Goal: Task Accomplishment & Management: Complete application form

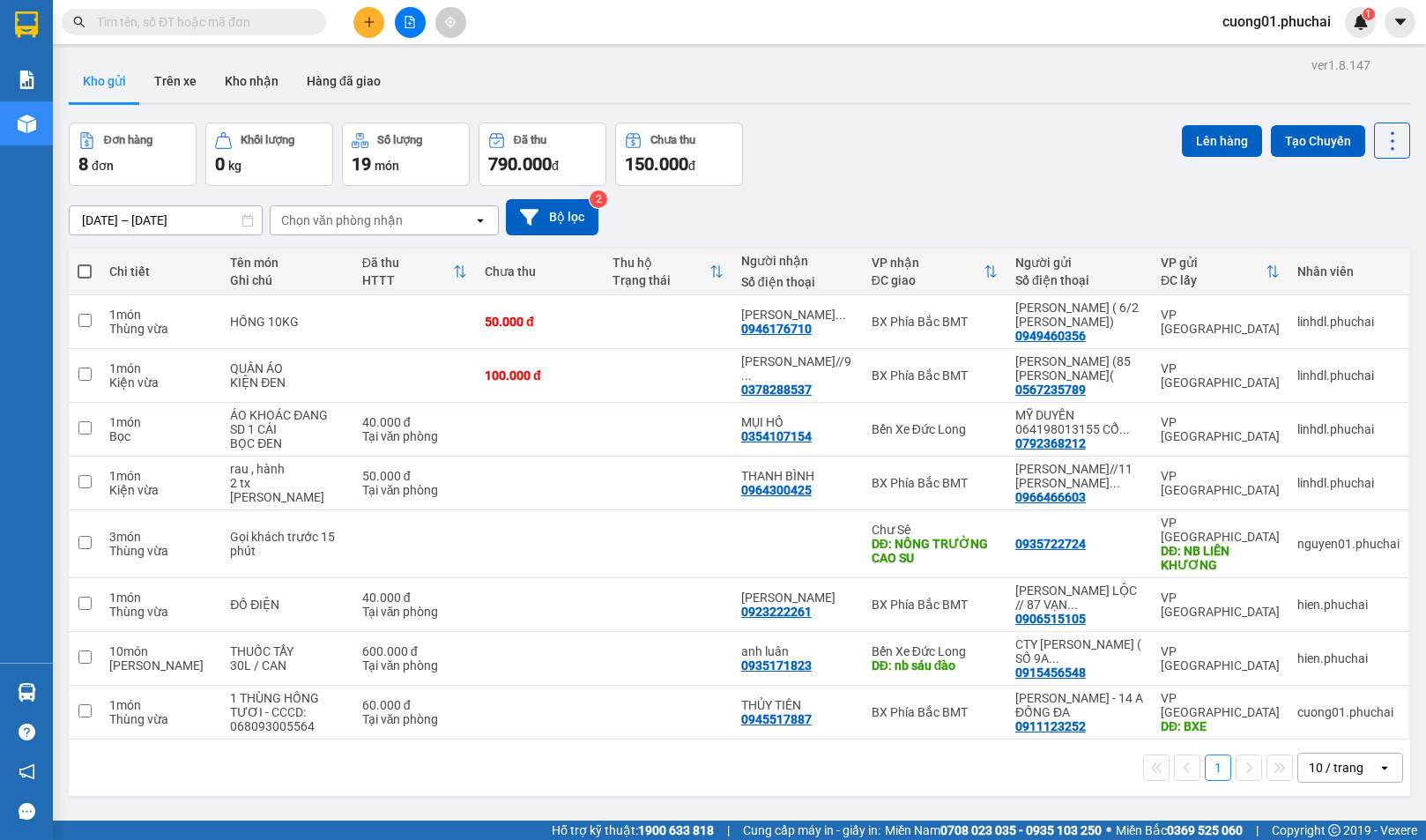
click at [852, 199] on div "[DATE] – [DATE] Press the down arrow key to interact with the calendar and sele…" at bounding box center [740, 217] width 1342 height 36
click at [407, 27] on icon "file-add" at bounding box center [411, 22] width 9 height 12
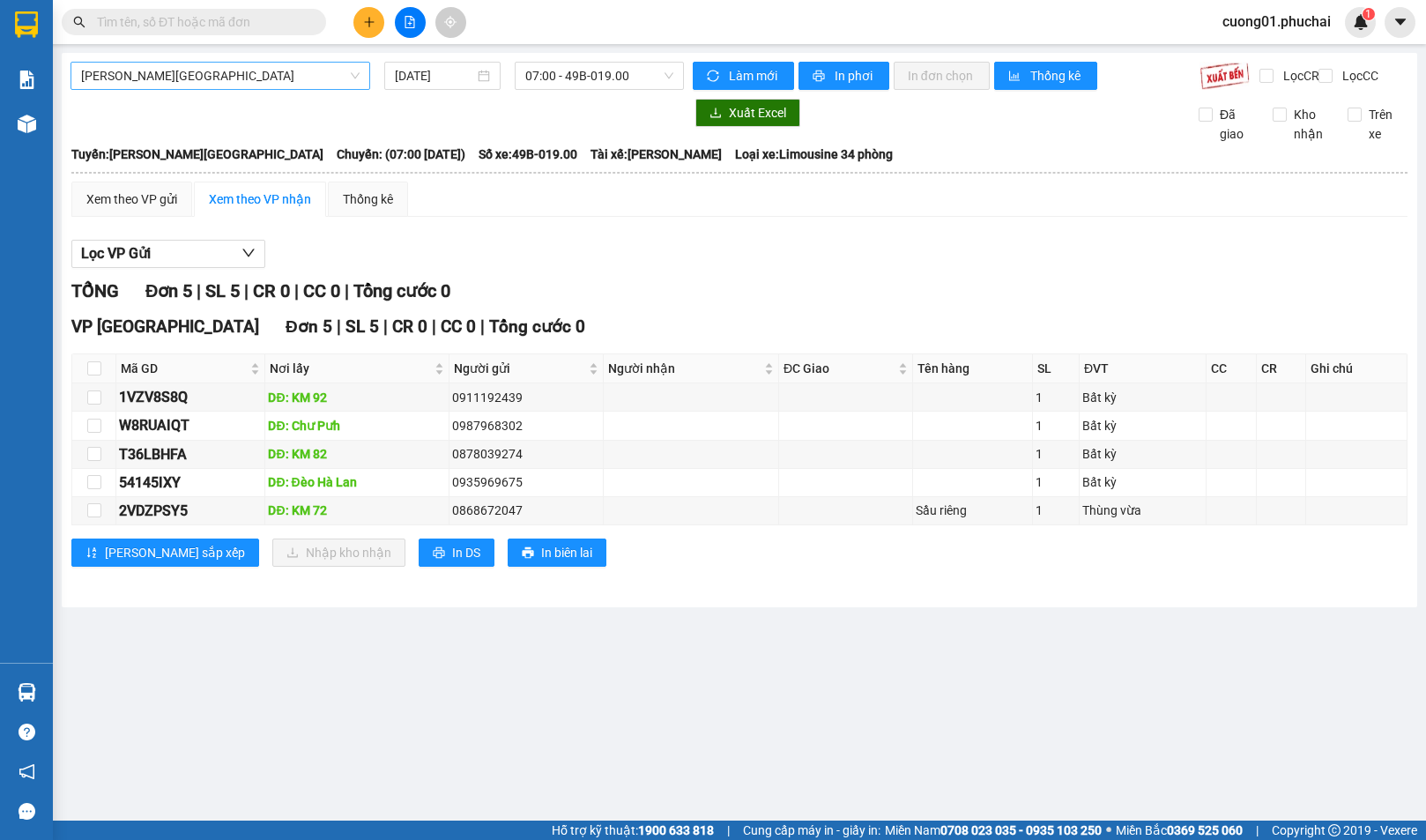
click at [240, 67] on span "[PERSON_NAME][GEOGRAPHIC_DATA]" at bounding box center [220, 76] width 278 height 26
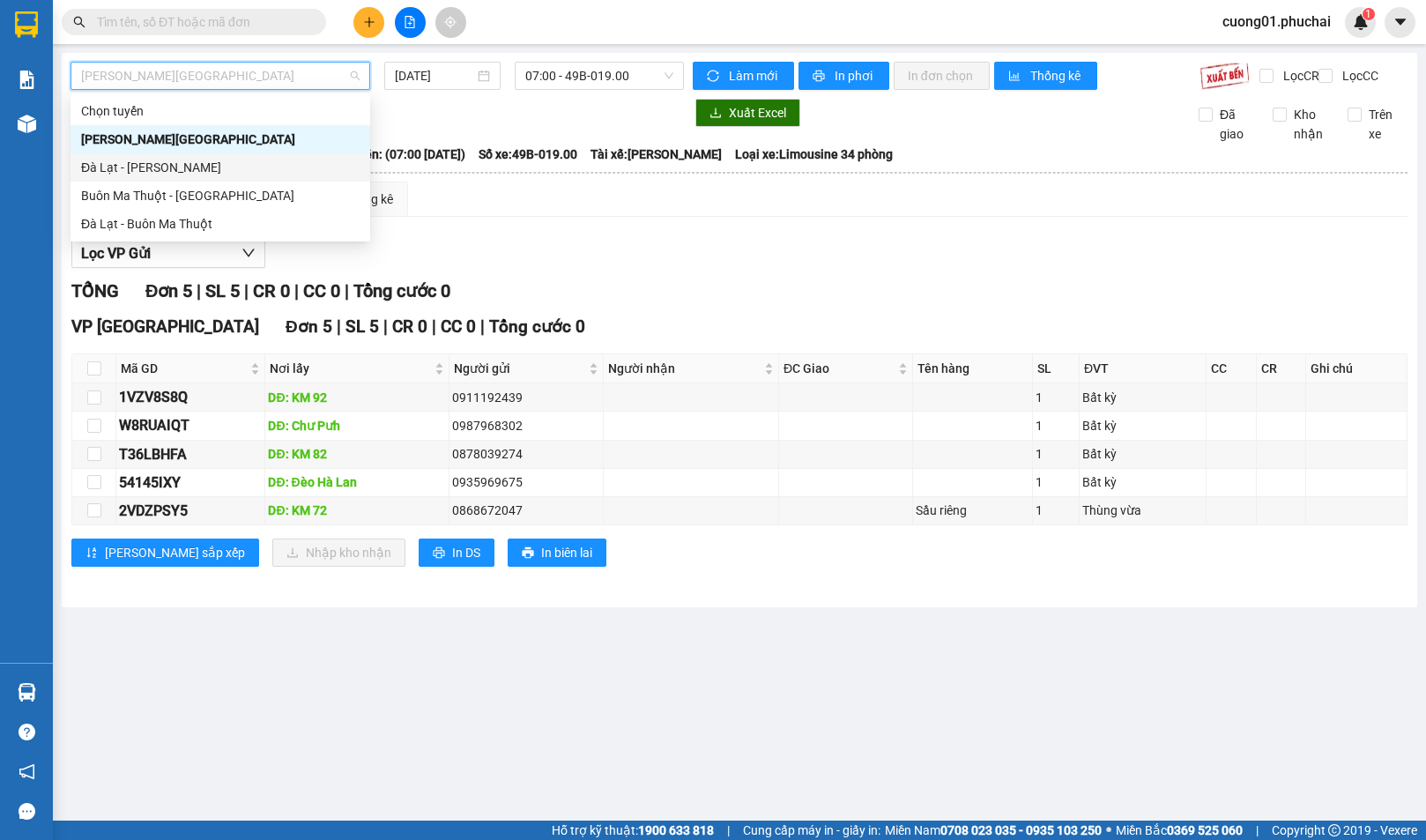
click at [176, 166] on div "Đà Lạt - [PERSON_NAME]" at bounding box center [220, 167] width 278 height 20
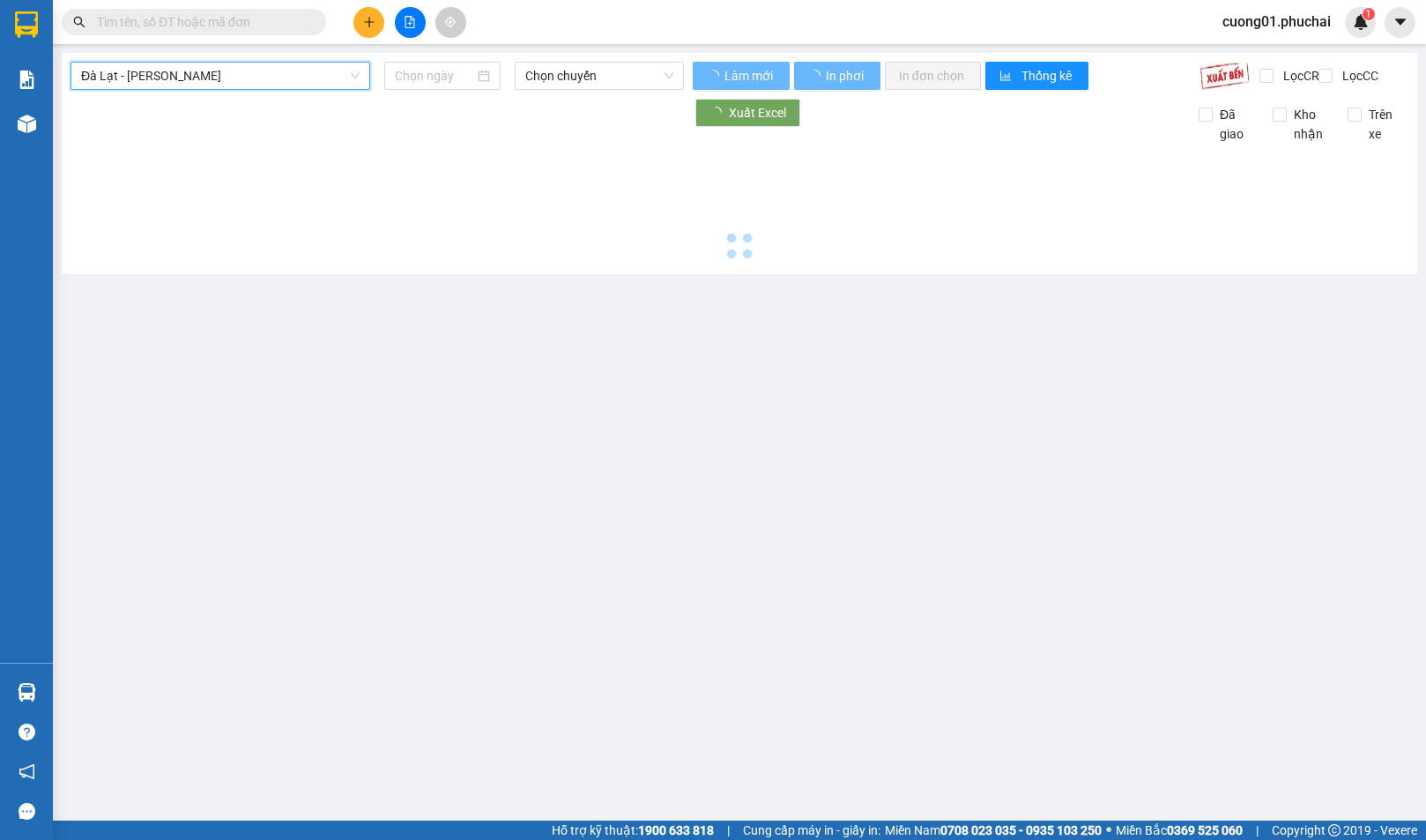
type input "[DATE]"
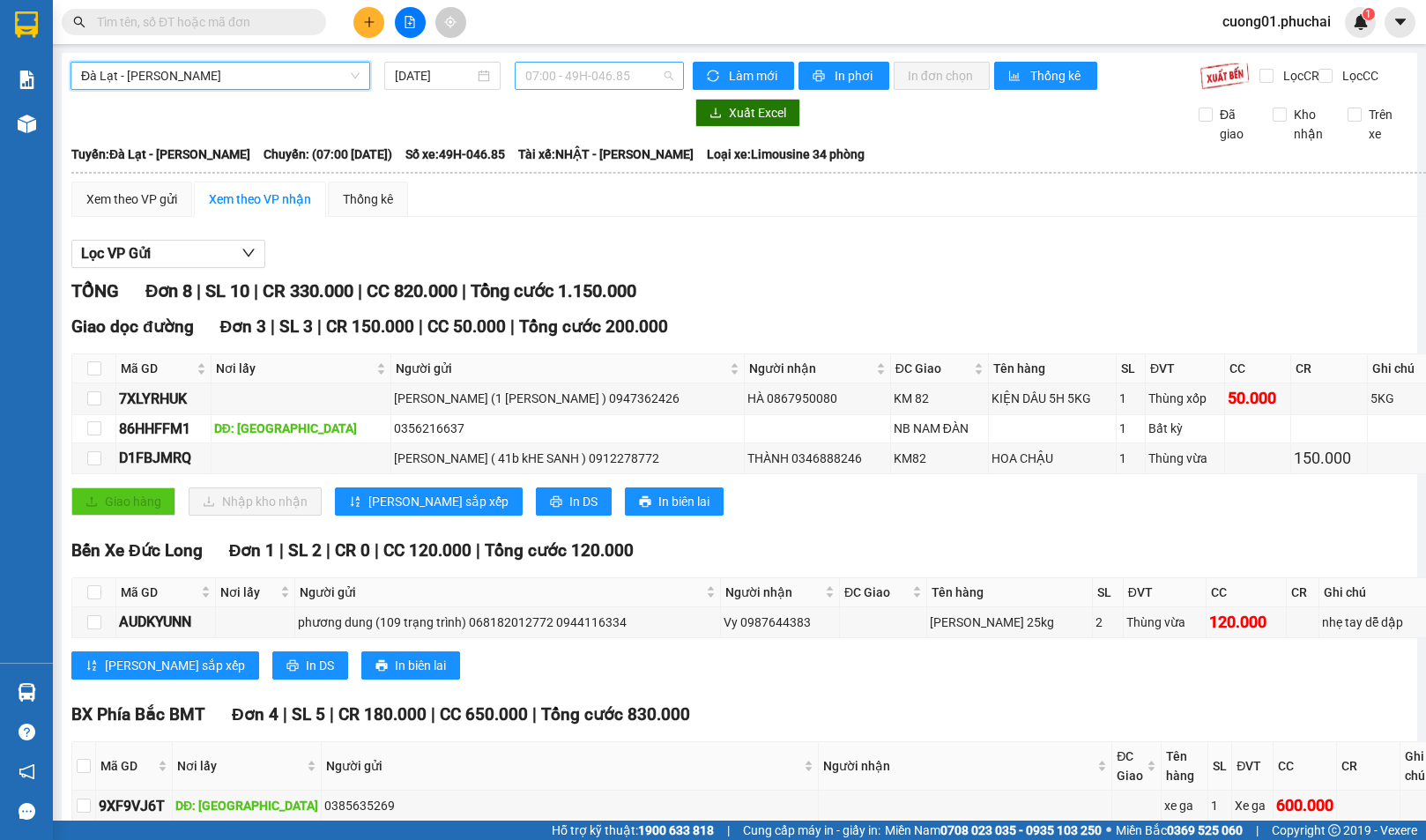
click at [579, 83] on span "07:00 - 49H-046.85" at bounding box center [599, 76] width 148 height 26
click at [592, 163] on div "10:00 - 49B-016.93" at bounding box center [590, 167] width 138 height 20
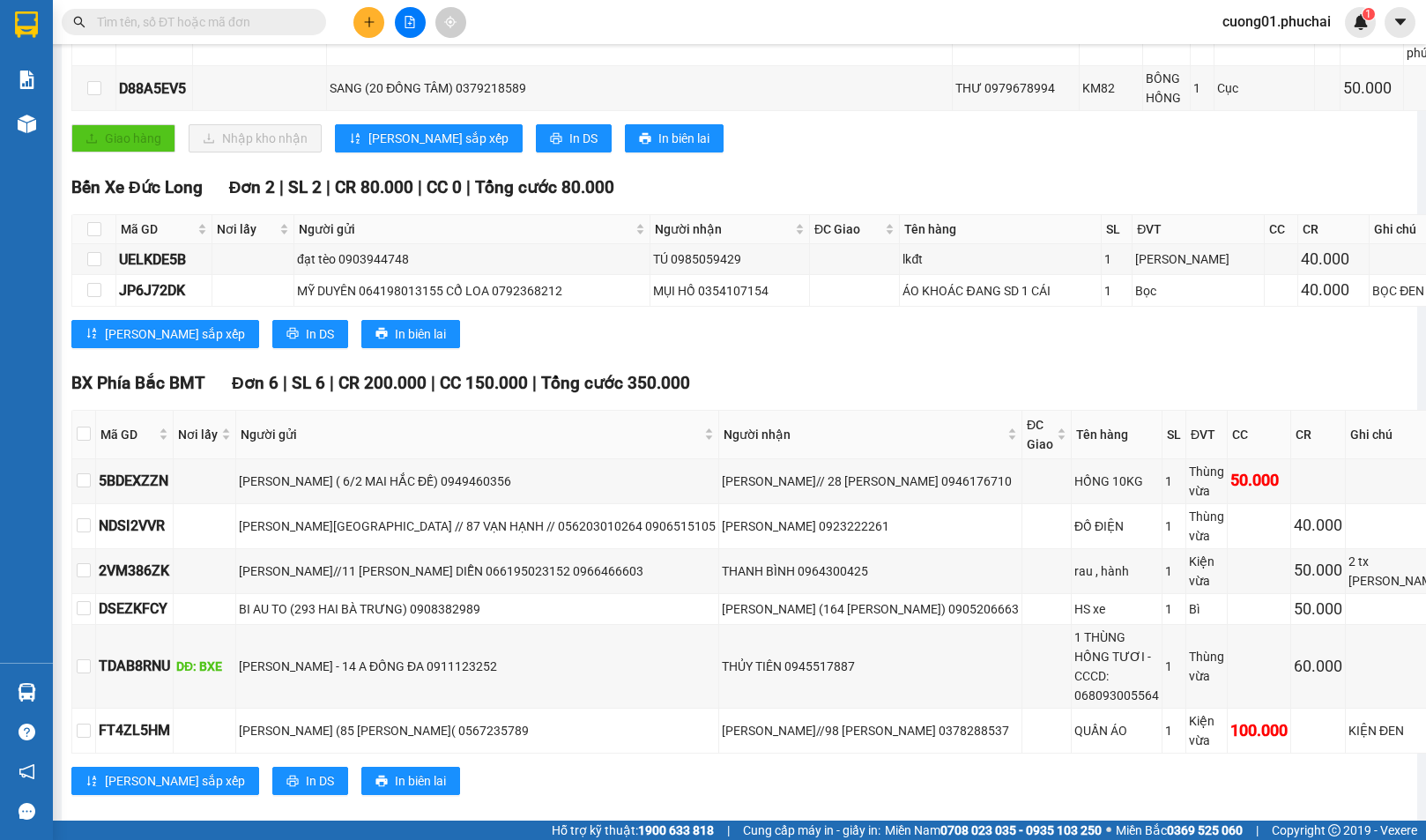
scroll to position [44, 0]
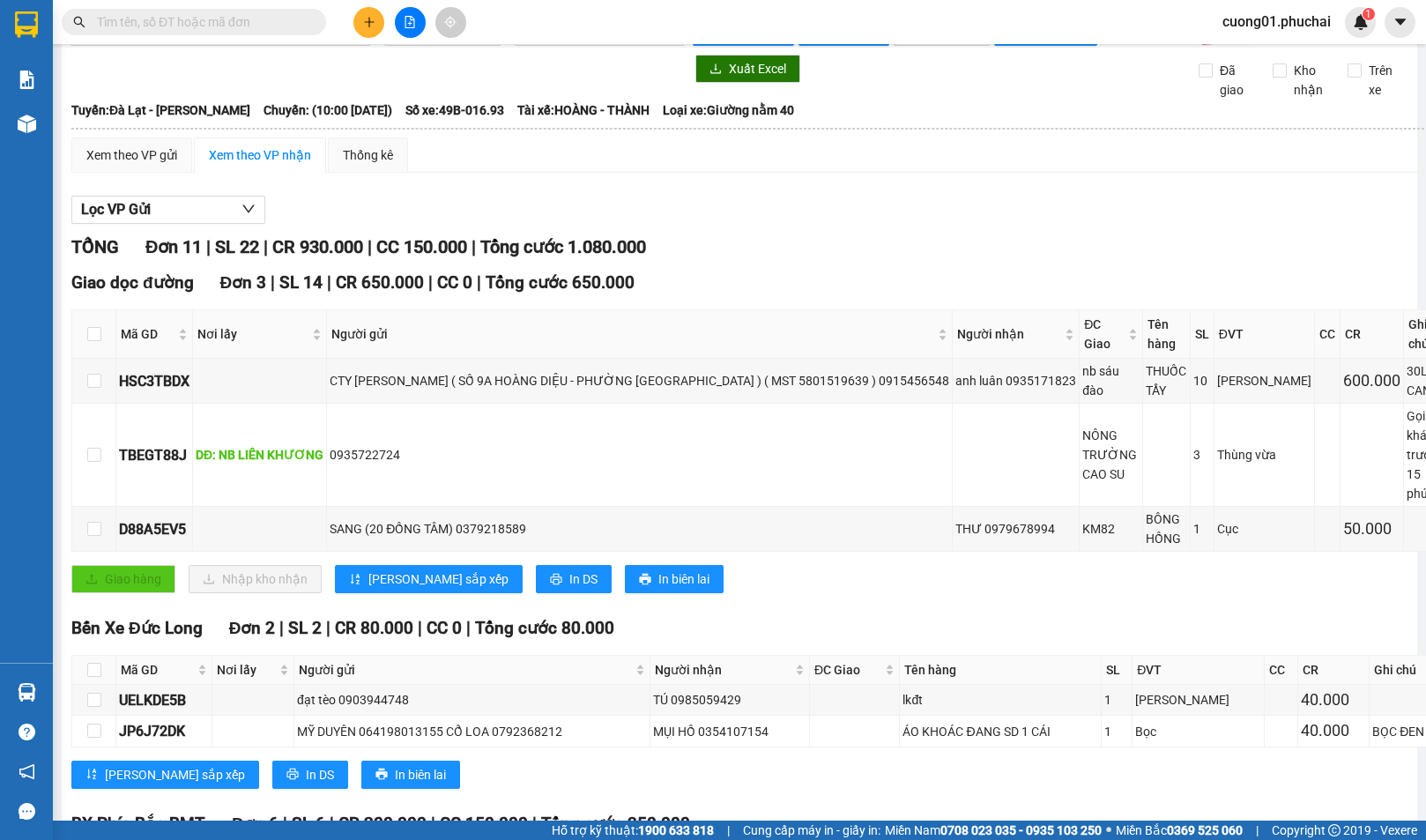
click at [572, 74] on div at bounding box center [377, 69] width 613 height 28
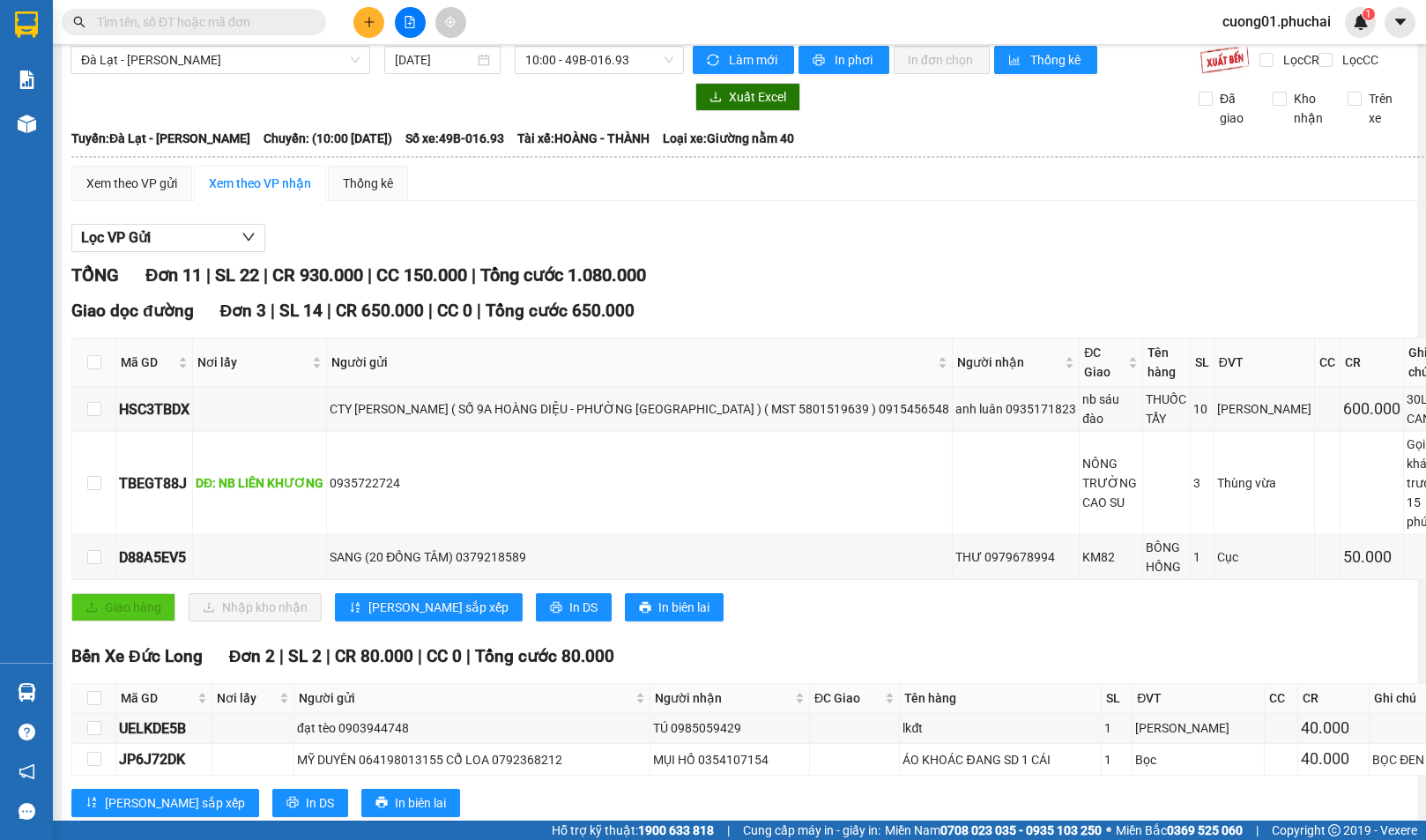
scroll to position [0, 0]
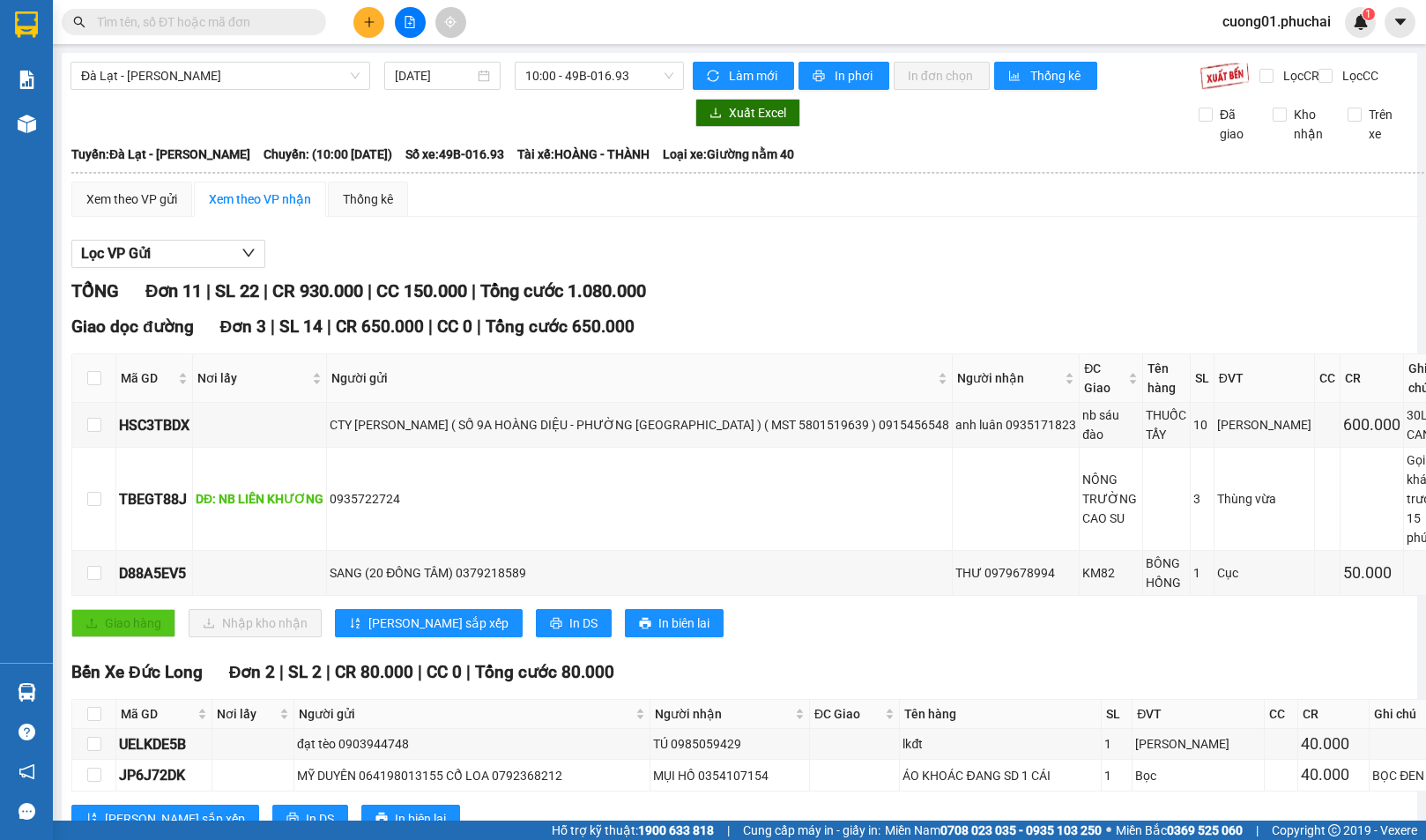
click at [906, 269] on div "Lọc VP Gửi" at bounding box center [759, 254] width 1375 height 29
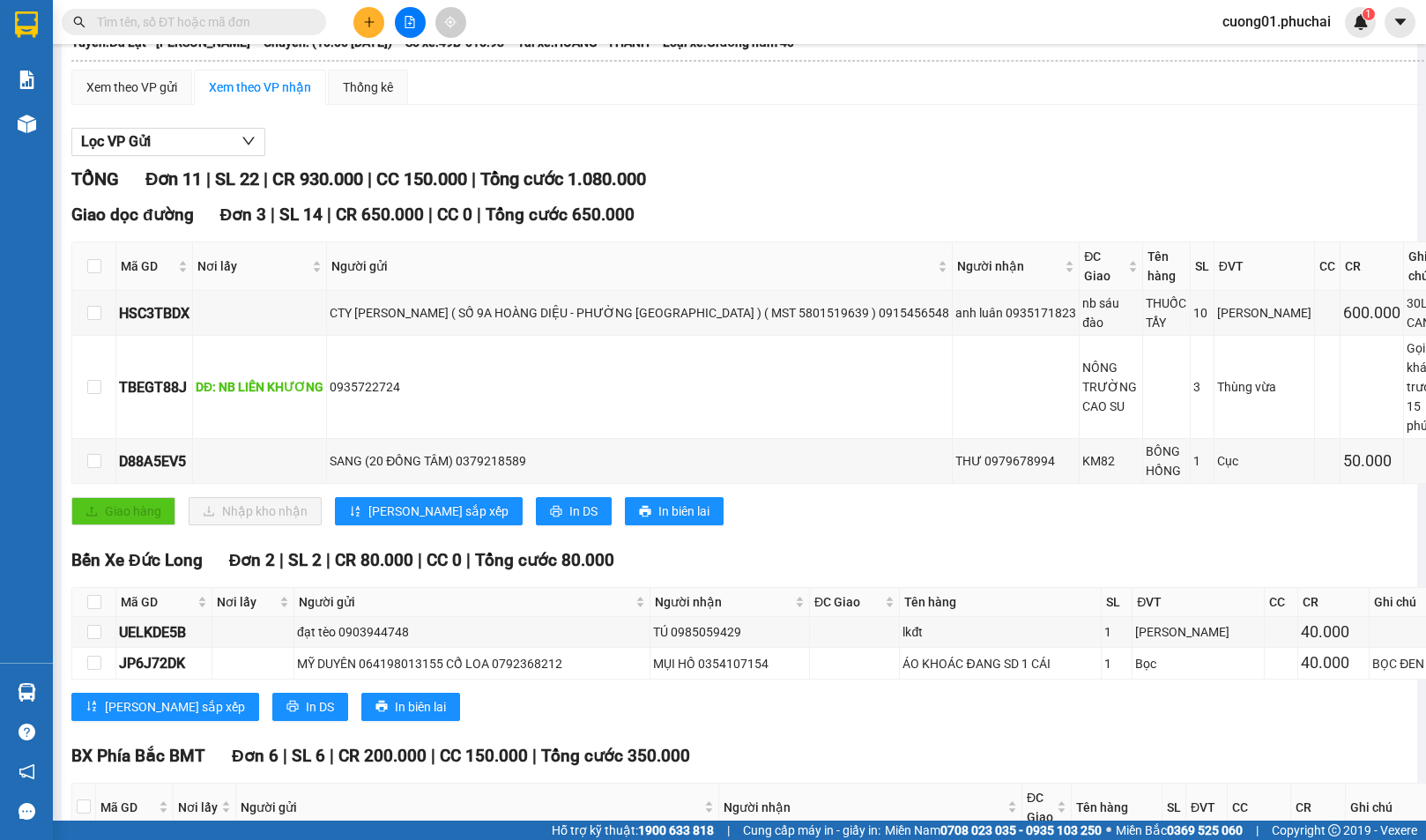
scroll to position [353, 0]
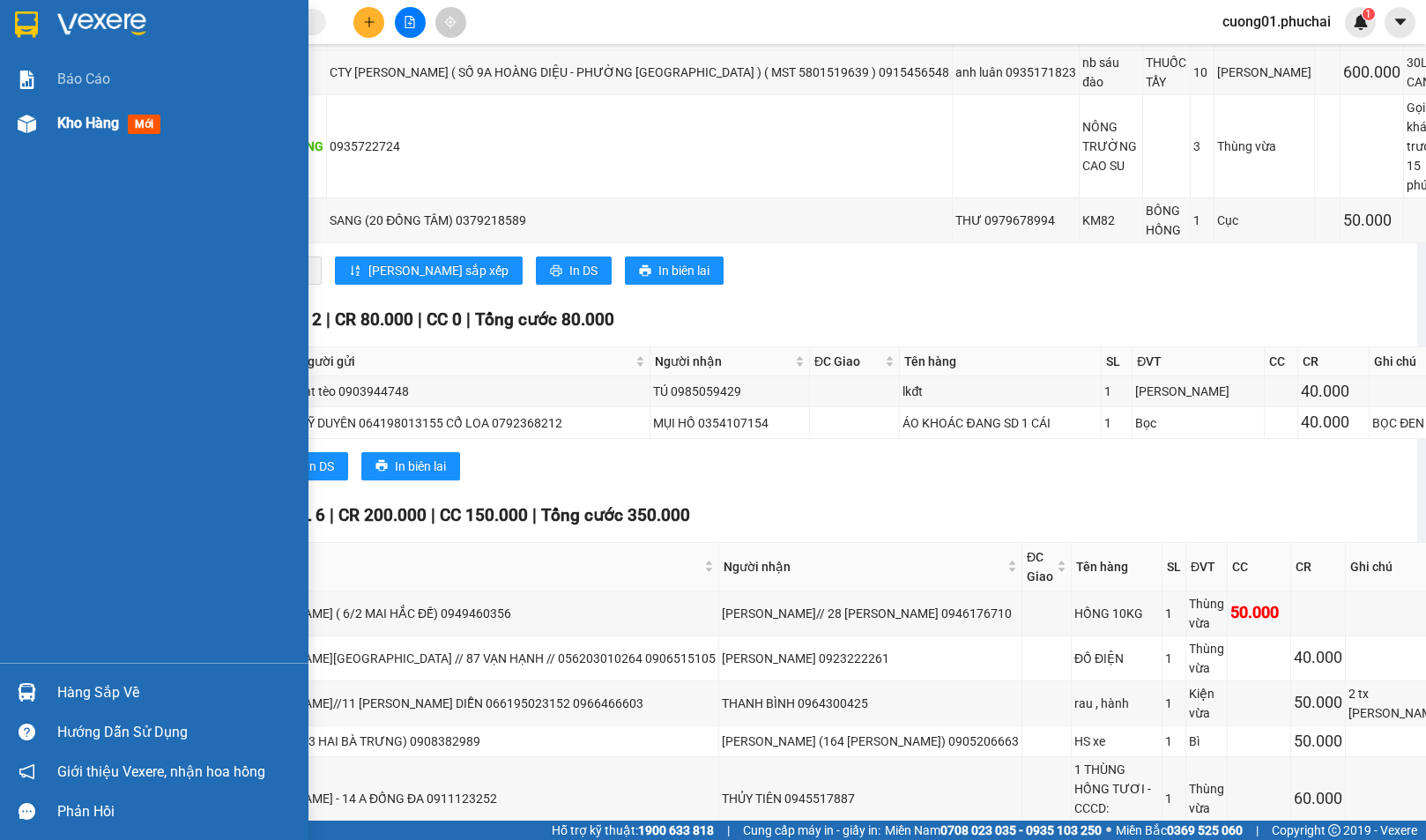
click at [117, 124] on span "Kho hàng" at bounding box center [88, 123] width 61 height 17
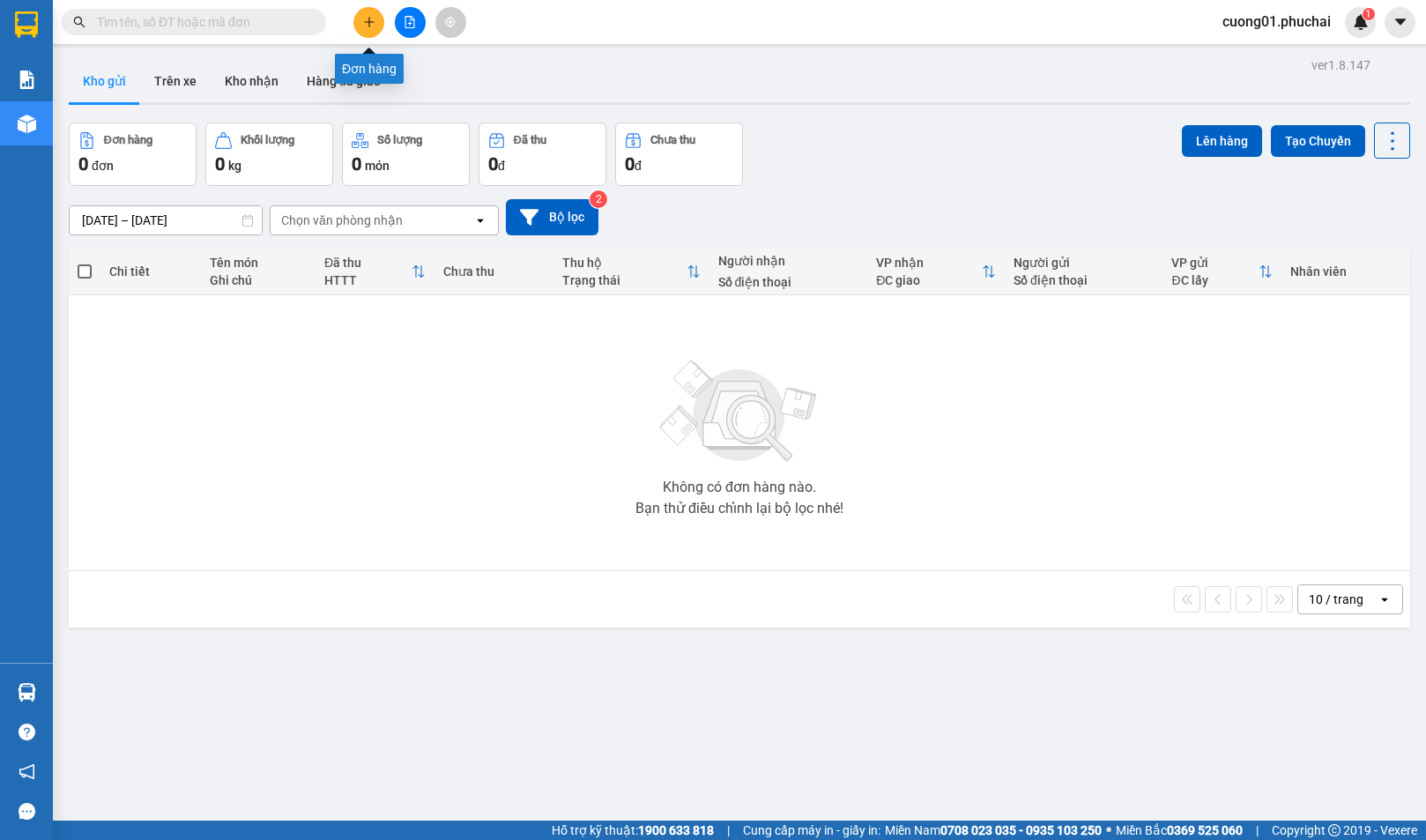
click at [379, 17] on button at bounding box center [369, 22] width 31 height 31
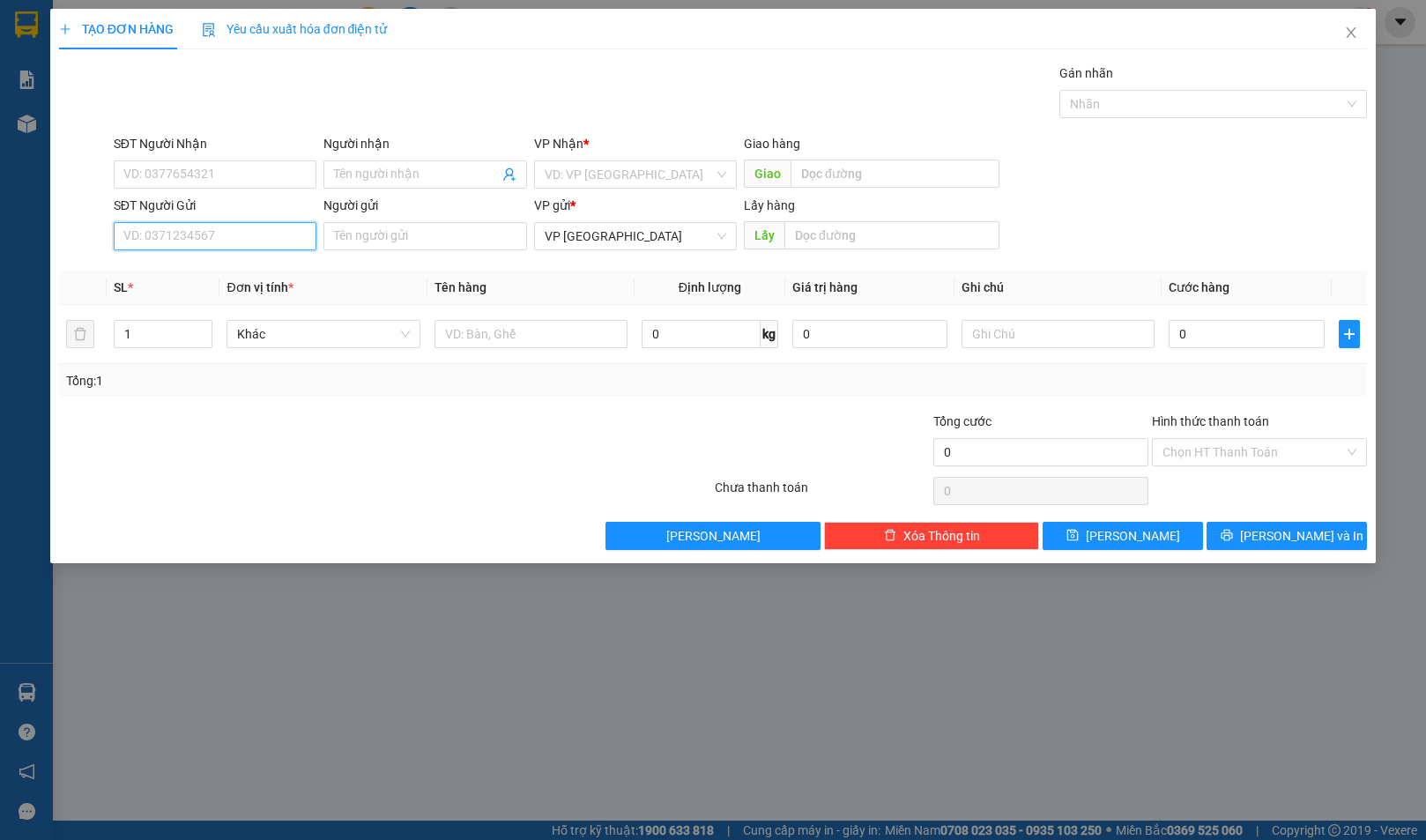
click at [260, 237] on input "SĐT Người Gửi" at bounding box center [215, 236] width 203 height 28
click at [820, 234] on input "text" at bounding box center [892, 235] width 215 height 28
type input "BXE"
click at [263, 233] on input "SĐT Người Gửi" at bounding box center [215, 236] width 203 height 28
click at [770, 335] on span "kg" at bounding box center [769, 334] width 18 height 28
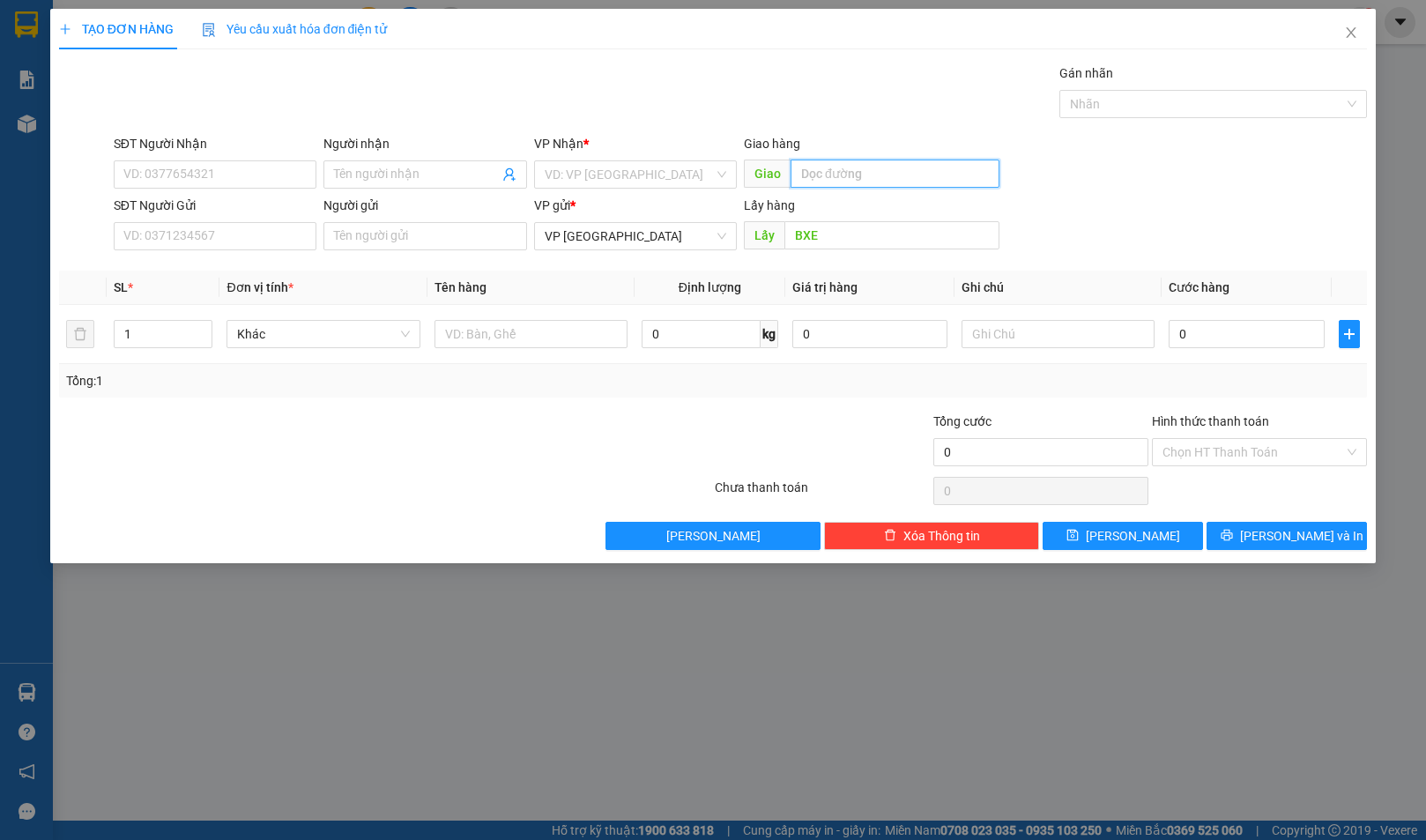
click at [827, 179] on input "text" at bounding box center [895, 174] width 209 height 28
click at [591, 167] on input "search" at bounding box center [629, 175] width 169 height 26
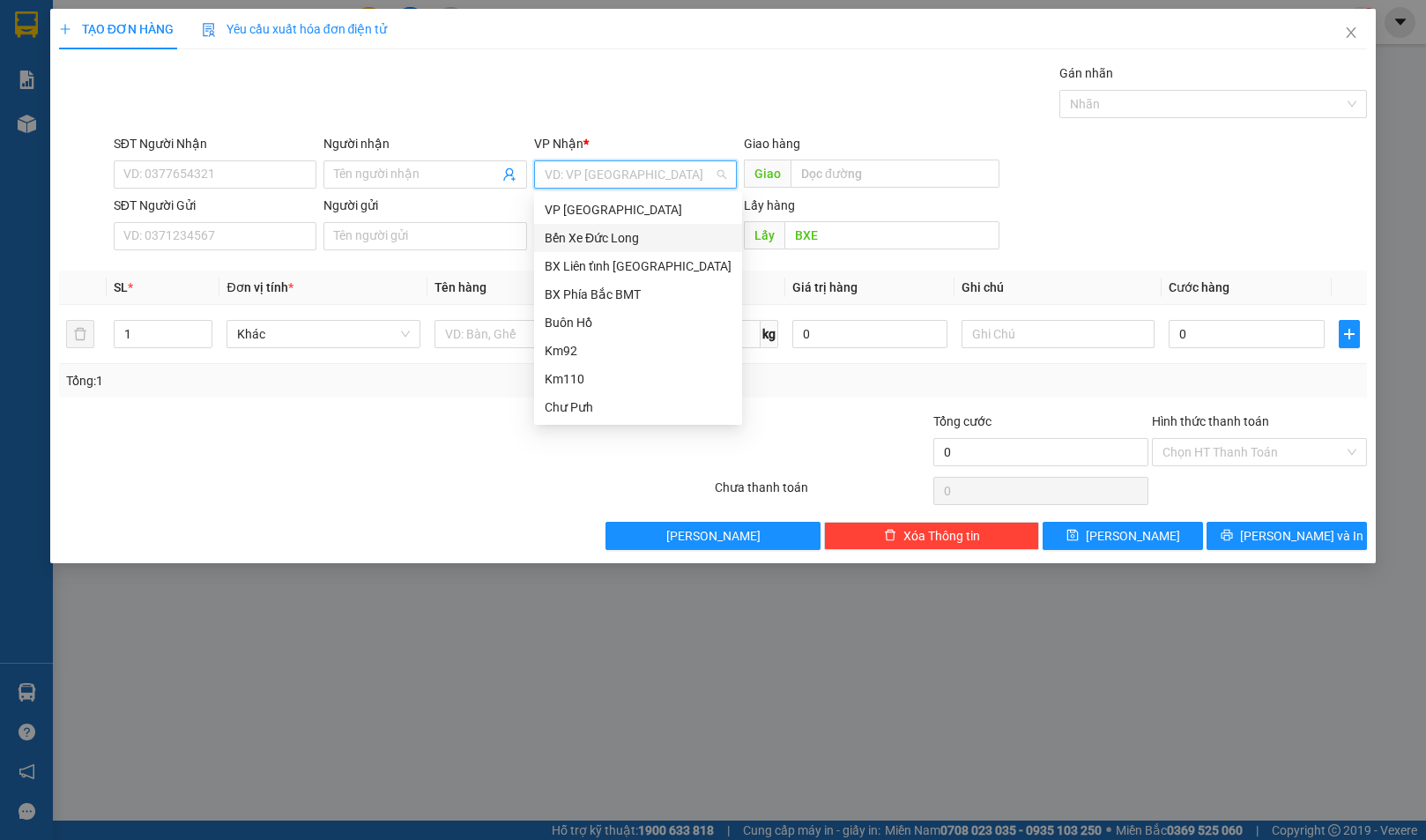
click at [607, 240] on div "Bến Xe Đức Long" at bounding box center [638, 238] width 187 height 20
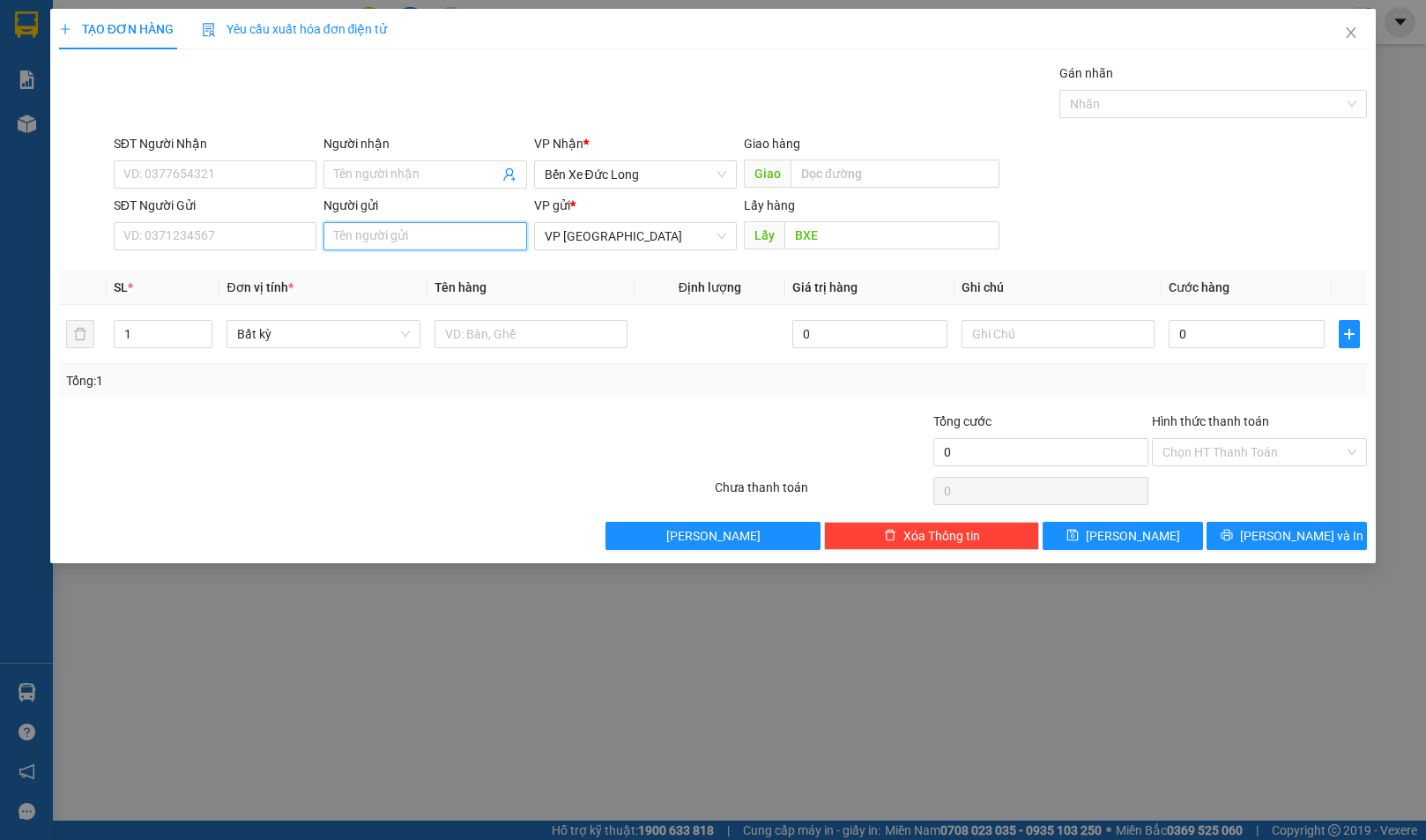
click at [391, 235] on input "Người gửi" at bounding box center [425, 236] width 203 height 28
click at [262, 242] on input "SĐT Người Gửi" at bounding box center [215, 236] width 203 height 28
type input "0387371534"
click at [397, 237] on input "Người gửi" at bounding box center [425, 236] width 203 height 28
type input "[PERSON_NAME]"
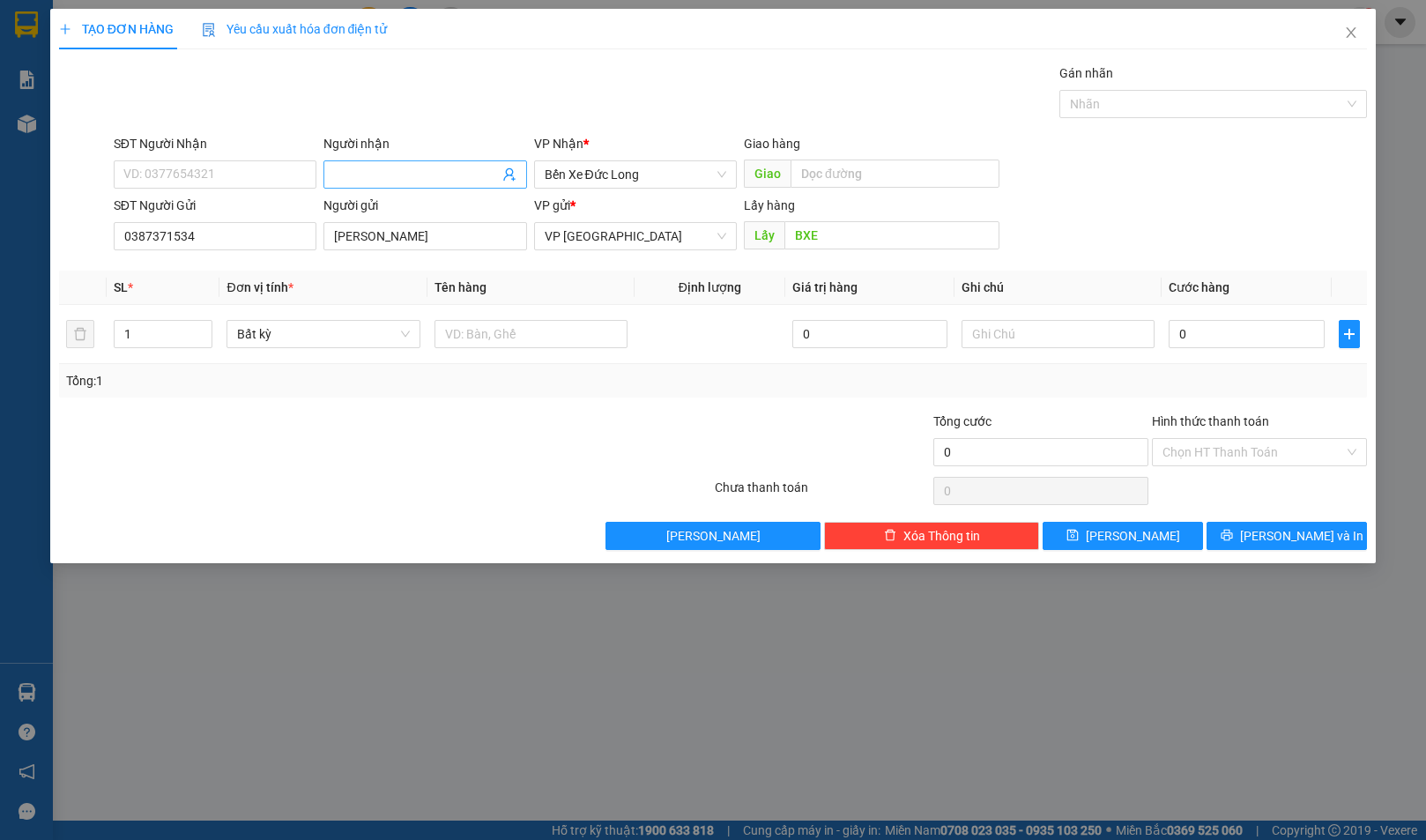
drag, startPoint x: 418, startPoint y: 174, endPoint x: 359, endPoint y: 169, distance: 59.2
click at [418, 173] on input "Người nhận" at bounding box center [416, 175] width 164 height 20
click at [214, 169] on input "SĐT Người Nhận" at bounding box center [215, 175] width 203 height 28
type input "0935841580"
click at [429, 185] on span at bounding box center [425, 175] width 203 height 28
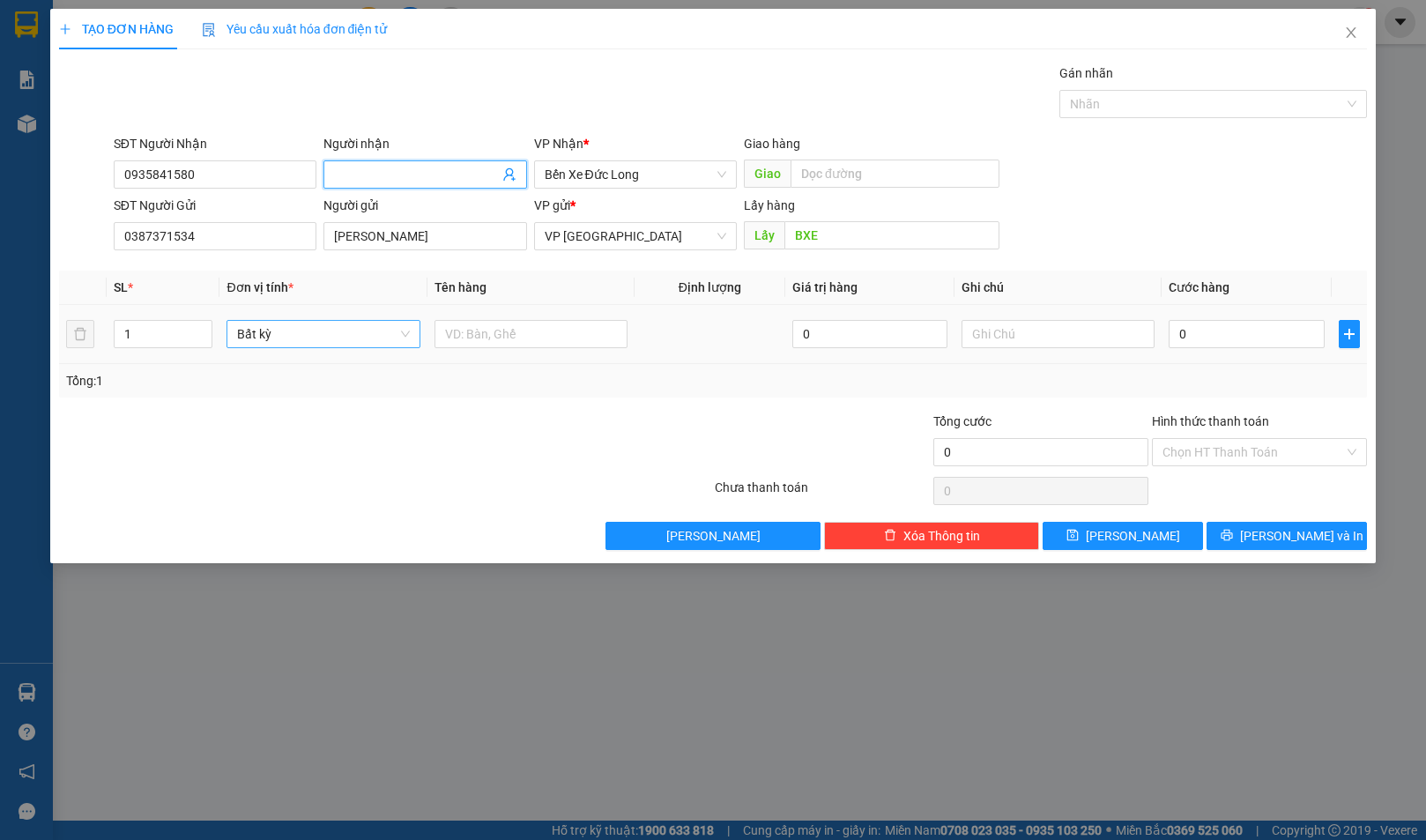
click at [331, 345] on span "Bất kỳ" at bounding box center [323, 334] width 172 height 26
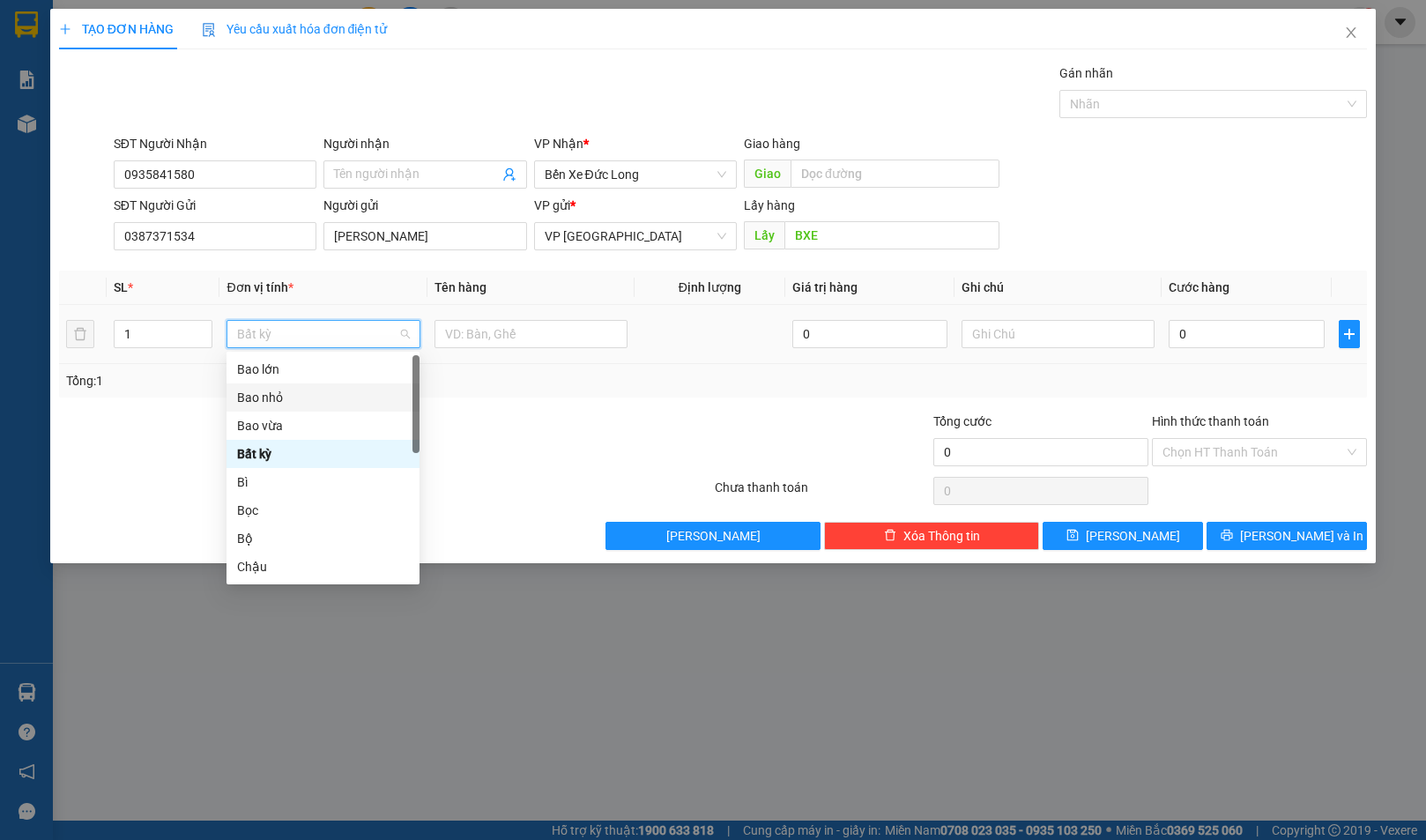
click at [314, 405] on div "Bao nhỏ" at bounding box center [323, 397] width 172 height 20
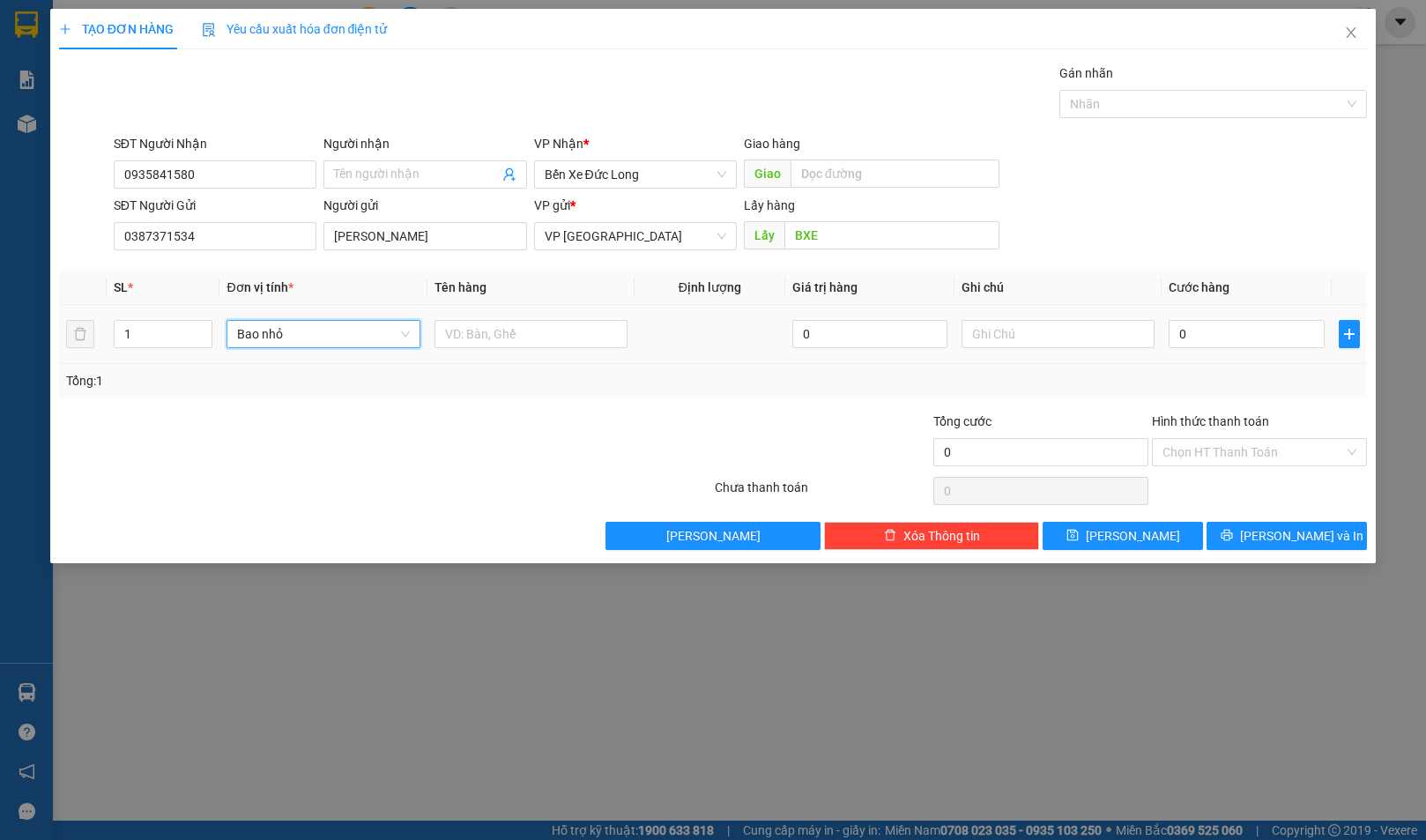
click at [388, 342] on span "Bao nhỏ" at bounding box center [323, 334] width 172 height 26
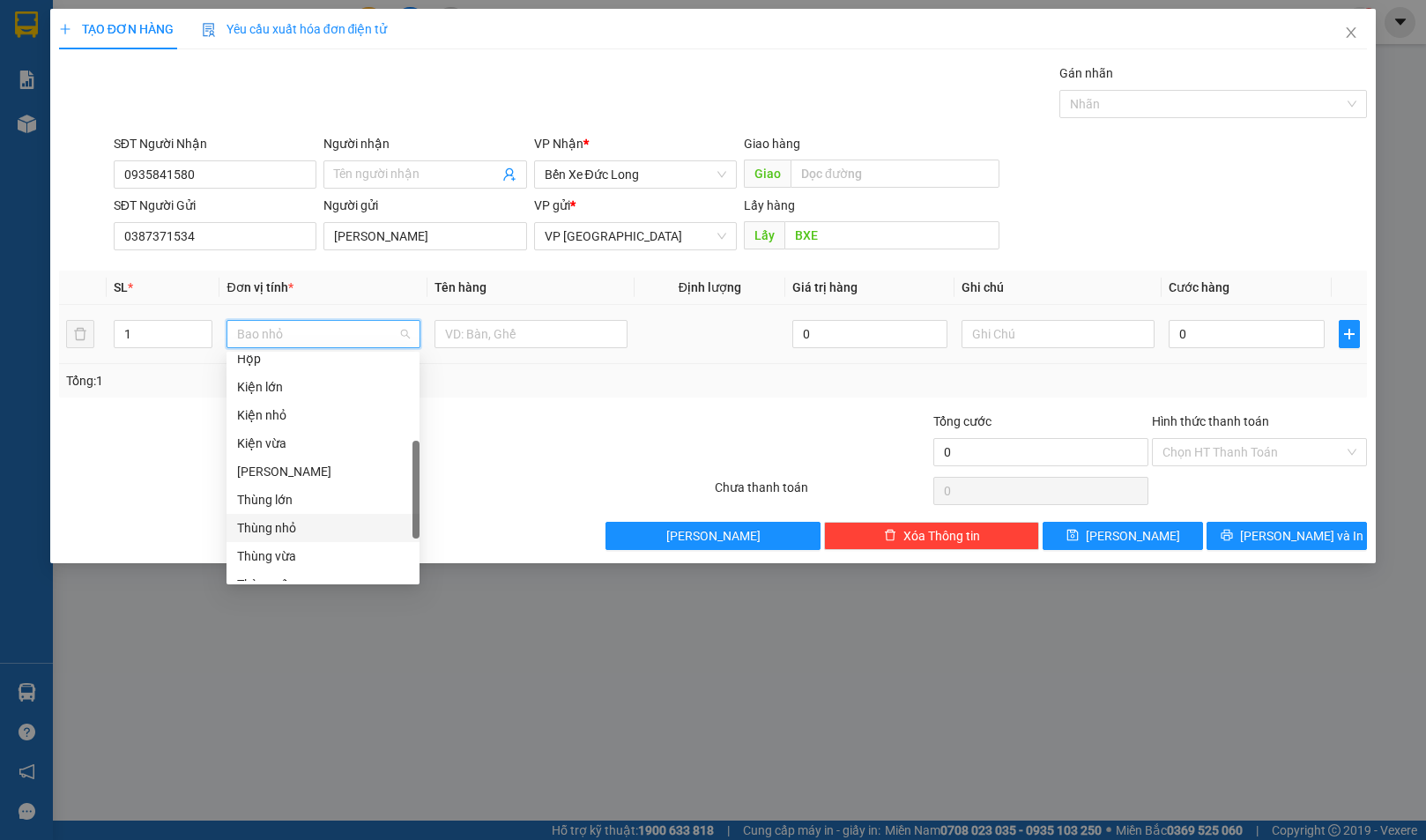
click at [301, 523] on div "Thùng nhỏ" at bounding box center [323, 528] width 172 height 20
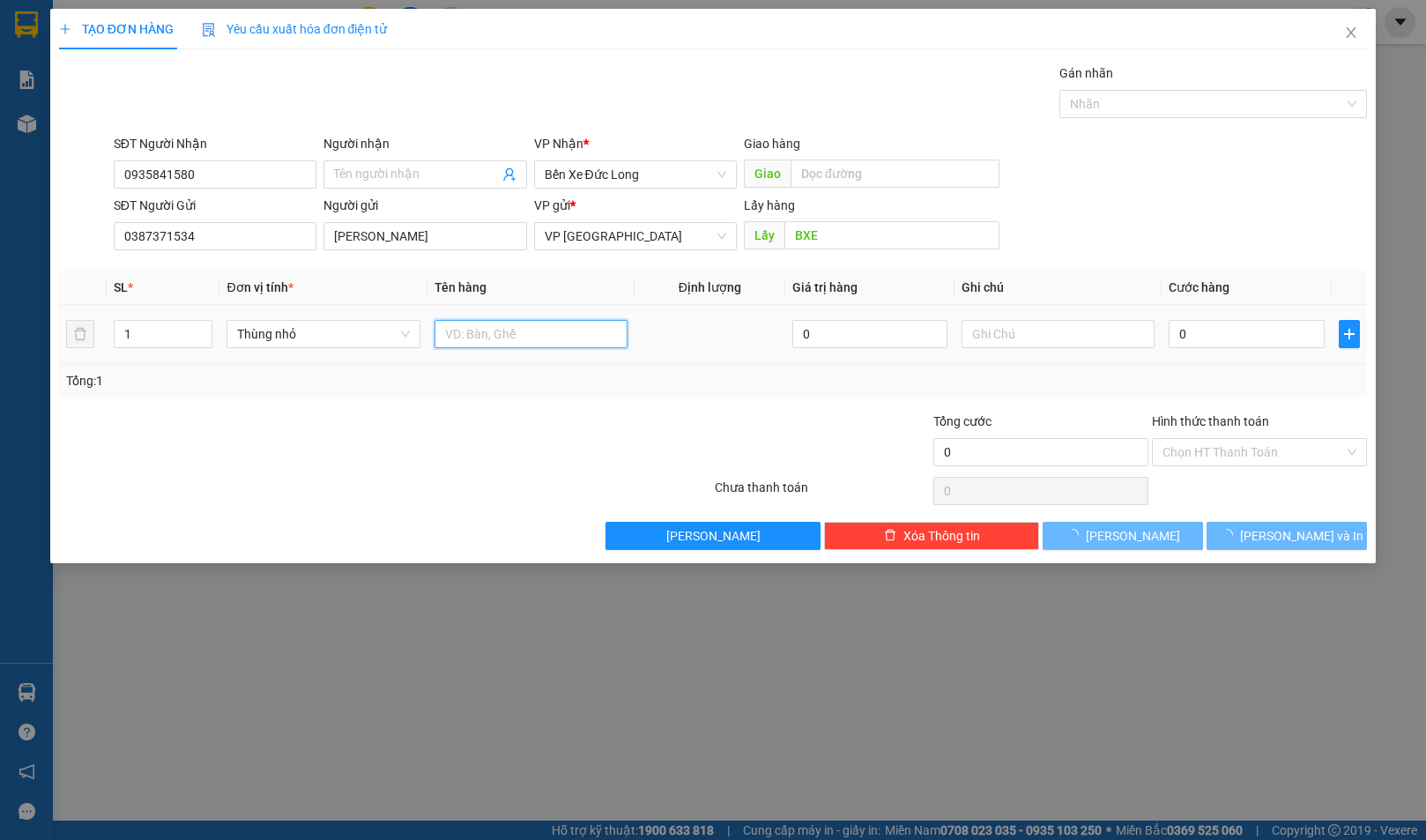
click at [500, 326] on input "text" at bounding box center [531, 334] width 193 height 28
type input "1 THÙNG ATISO NHỎ"
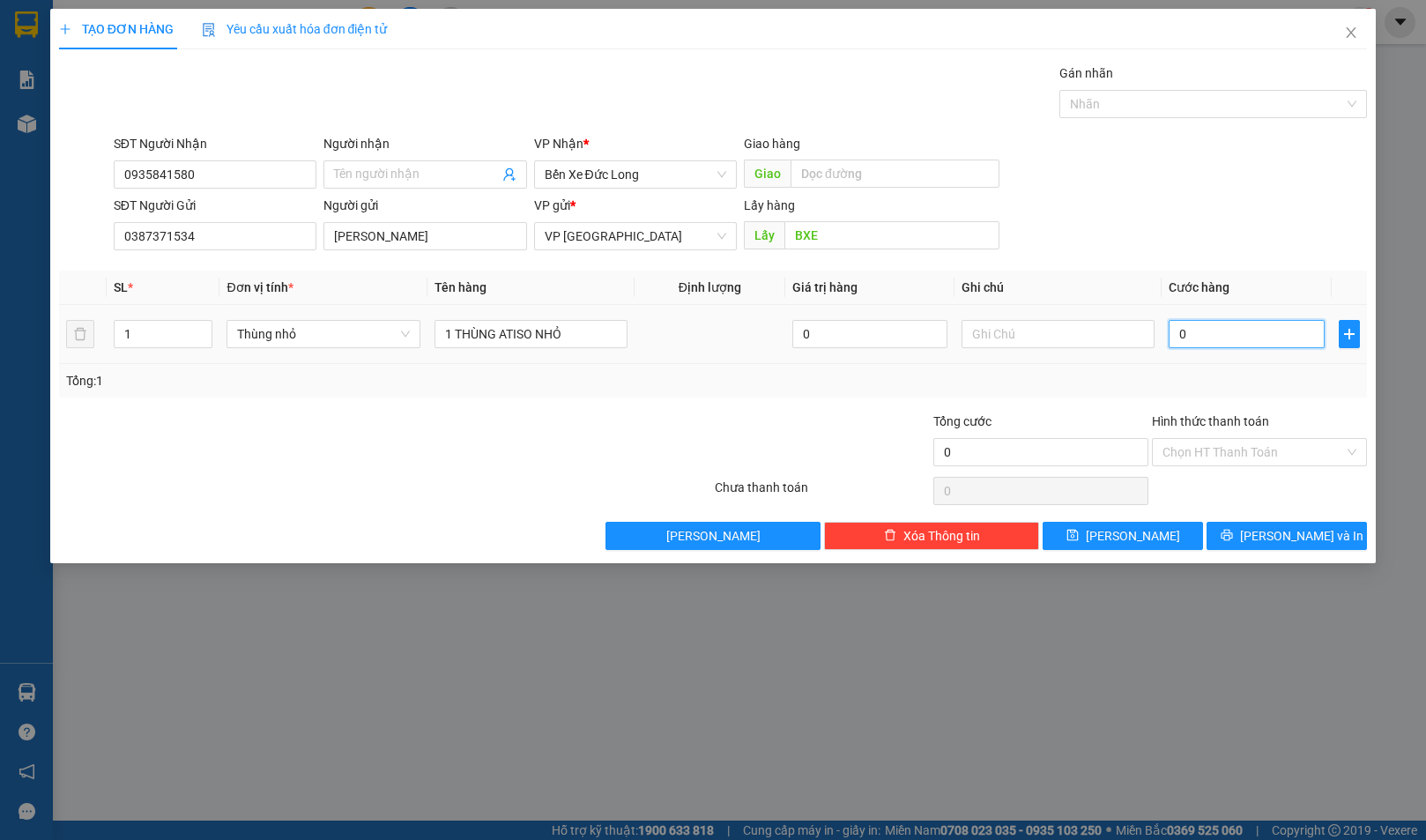
click at [1218, 330] on input "0" at bounding box center [1247, 334] width 155 height 28
type input "5"
type input "50"
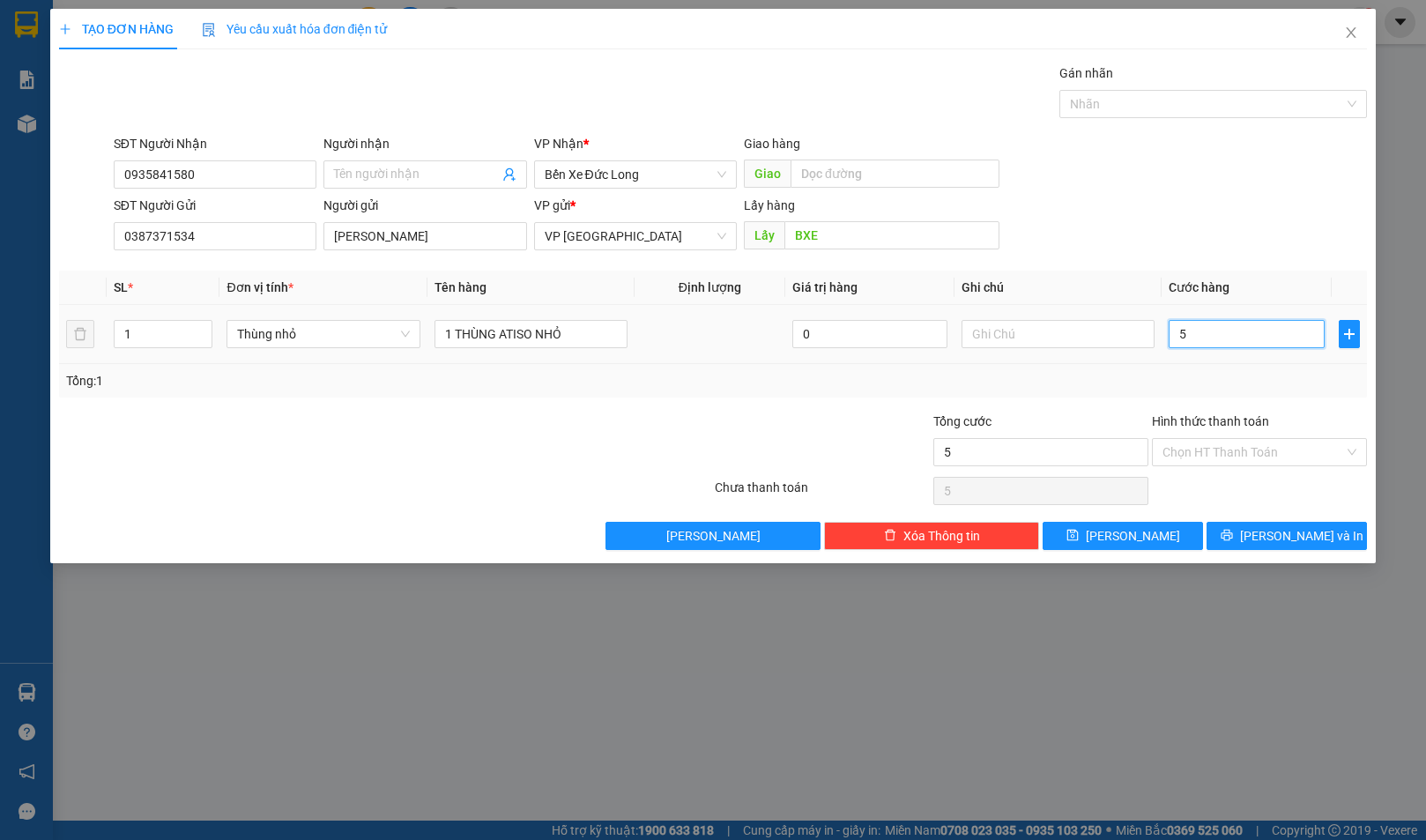
type input "50"
type input "500"
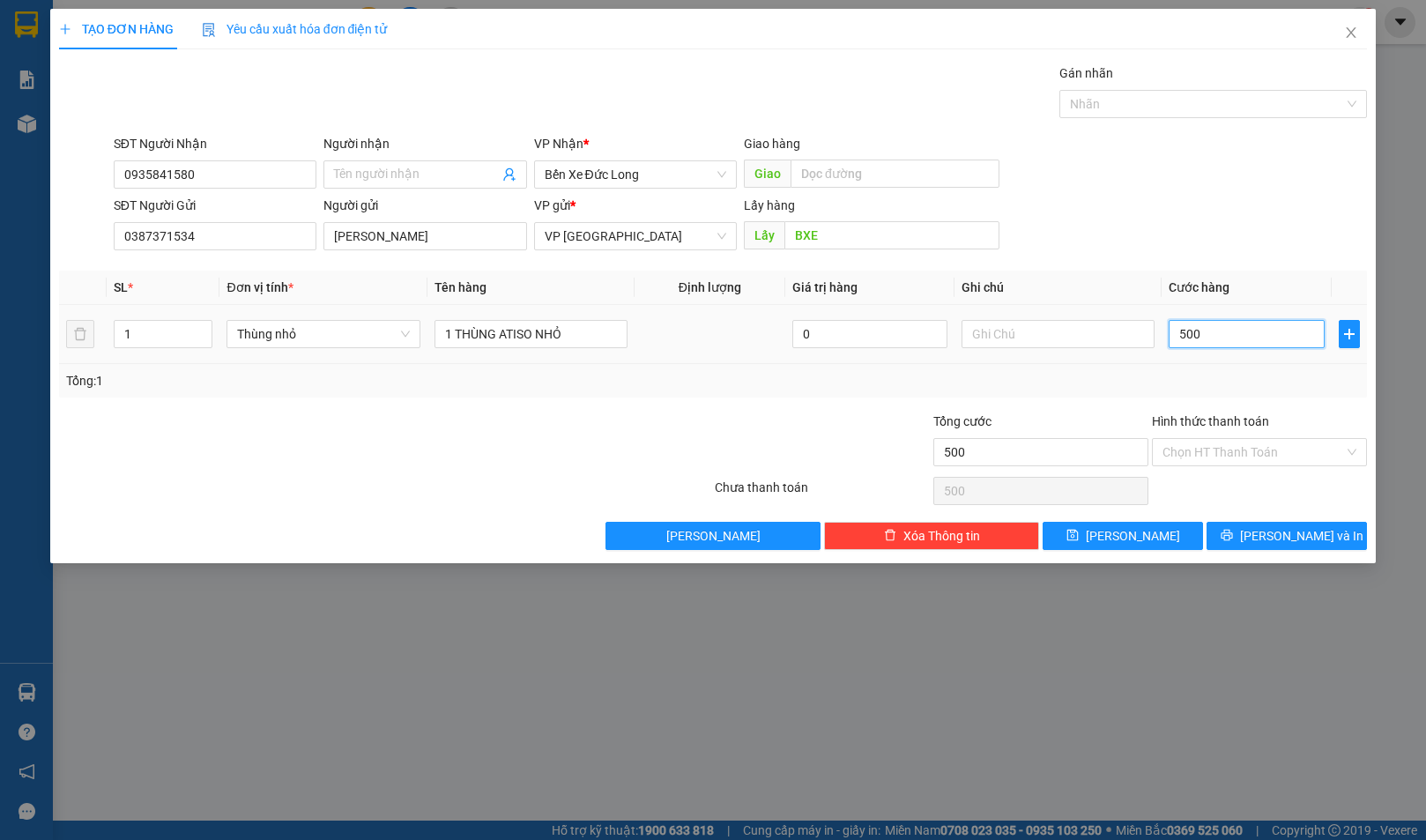
type input "5.000"
type input "50.000"
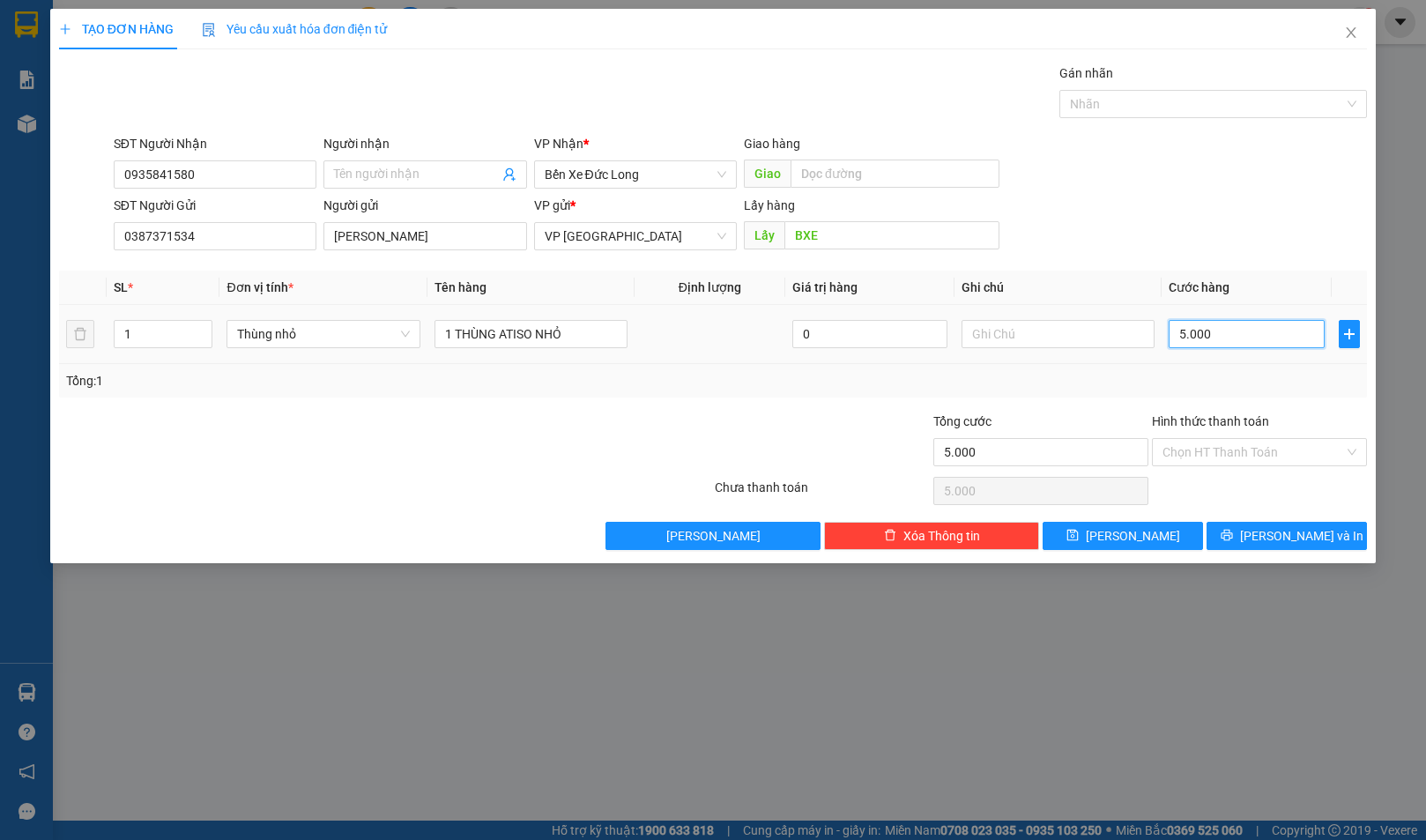
type input "50.000"
click at [1100, 375] on div "Tổng: 1" at bounding box center [713, 380] width 1295 height 20
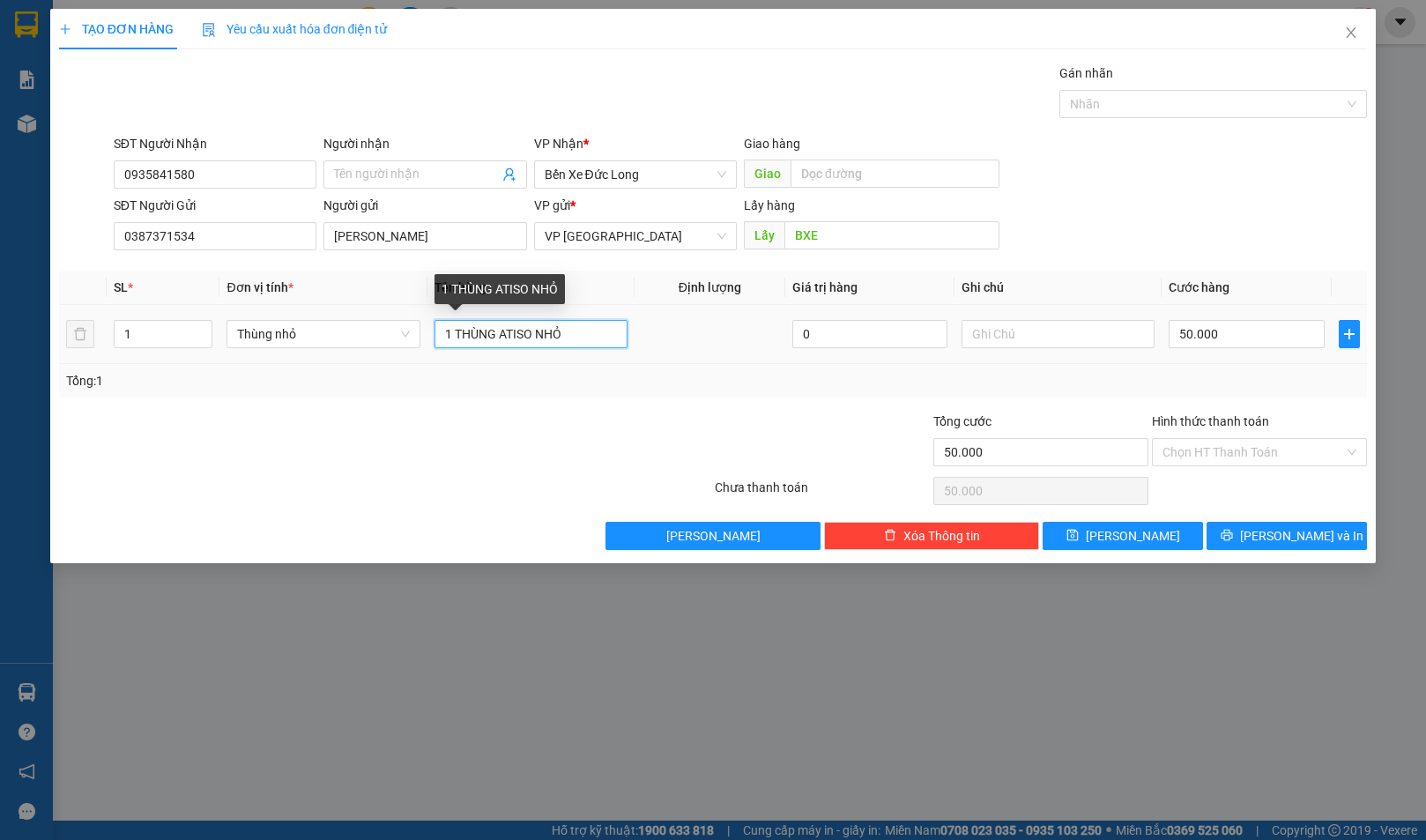
click at [601, 341] on input "1 THÙNG ATISO NHỎ" at bounding box center [531, 334] width 193 height 28
click at [672, 95] on div "Gói vận chuyển * Tiêu chuẩn Gán nhãn Nhãn" at bounding box center [741, 93] width 1262 height 61
click at [615, 336] on input "1 THÙNG ATISO NHỎ - CCCD:" at bounding box center [531, 334] width 193 height 28
click at [541, 400] on div "Transit Pickup Surcharge Ids Transit Deliver Surcharge Ids Transit Deliver Surc…" at bounding box center [713, 307] width 1309 height 487
click at [604, 332] on input "1 THÙNG ATISO NHỎ - CCCD:" at bounding box center [531, 334] width 193 height 28
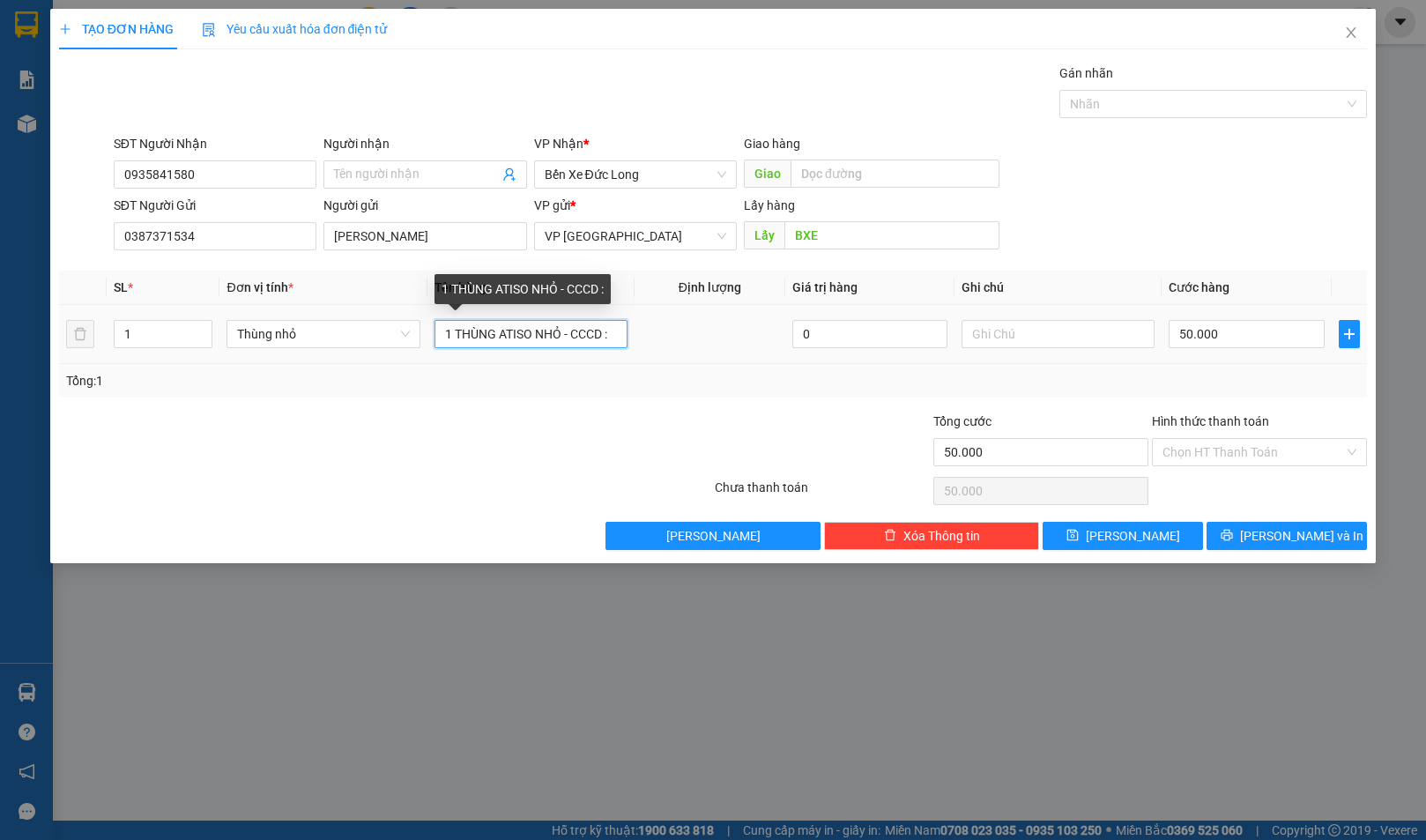
click at [617, 335] on input "1 THÙNG ATISO NHỎ - CCCD :" at bounding box center [531, 334] width 193 height 28
type input "1 THÙNG ATISO NHỎ - CCCD :"
click at [1359, 28] on span "Close" at bounding box center [1351, 33] width 49 height 49
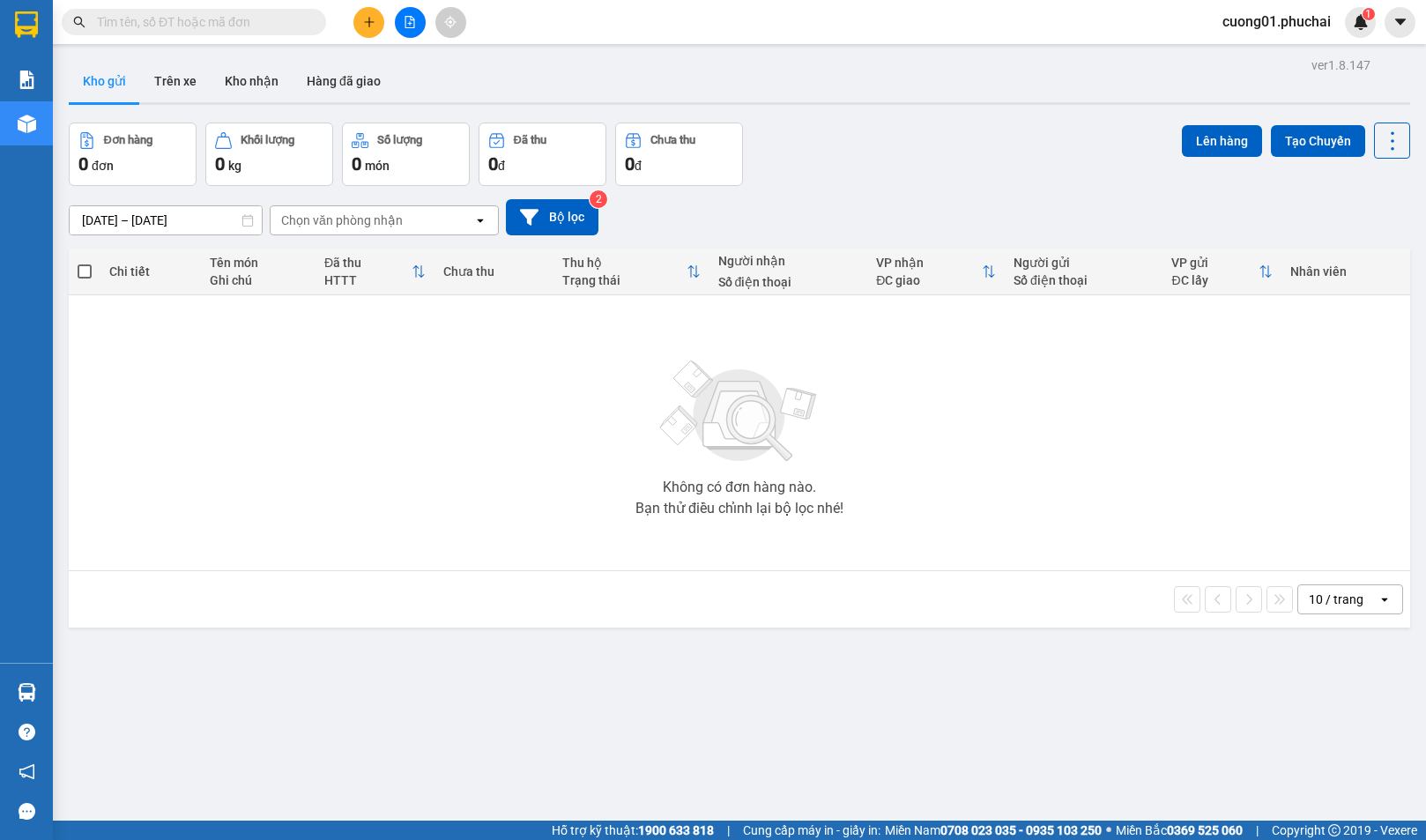
click at [811, 155] on div "Đơn hàng 0 đơn Khối lượng 0 kg Số lượng 0 món Đã thu 0 đ Chưa thu 0 đ Lên hàng …" at bounding box center [740, 154] width 1342 height 63
